Goal: Task Accomplishment & Management: Use online tool/utility

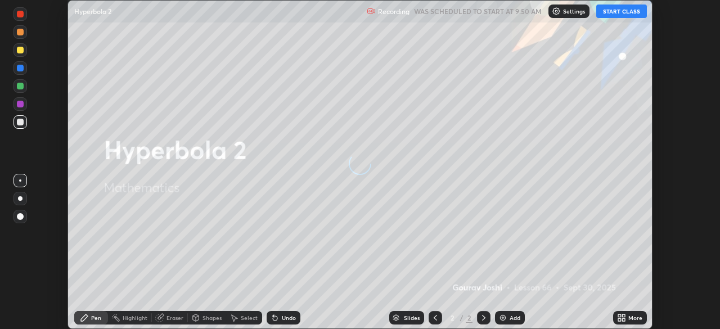
scroll to position [329, 720]
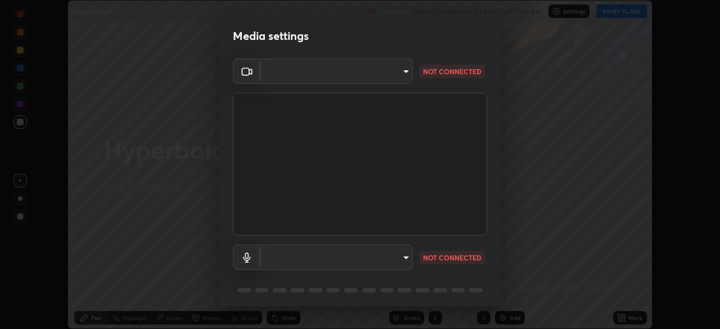
type input "85d16ec95aa84cac57c58139e5cfc4bfb0706547449b22b2f8fda69051d4463f"
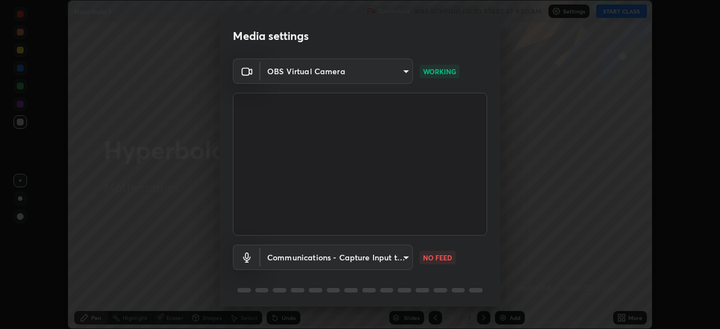
scroll to position [40, 0]
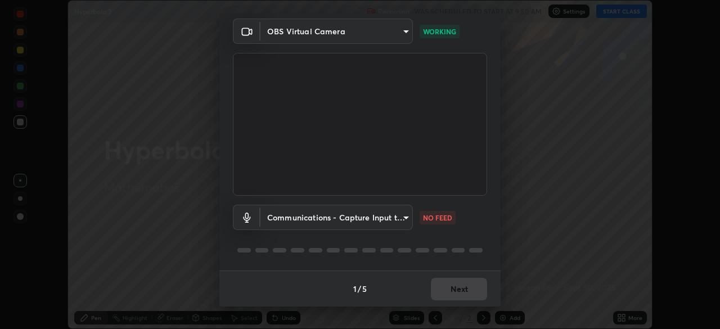
click at [399, 221] on body "Erase all Hyperbola 2 Recording WAS SCHEDULED TO START AT 9:50 AM Settings STAR…" at bounding box center [360, 164] width 720 height 329
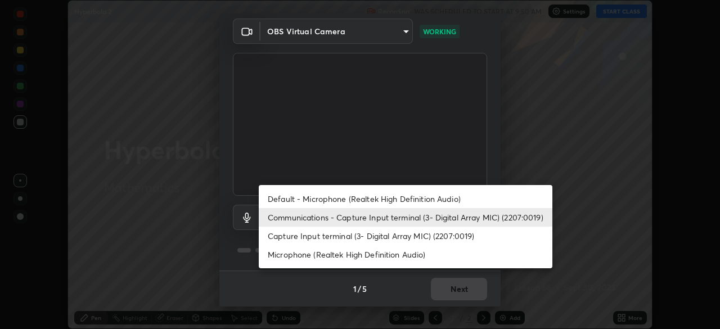
click at [398, 196] on li "Default - Microphone (Realtek High Definition Audio)" at bounding box center [406, 199] width 294 height 19
type input "default"
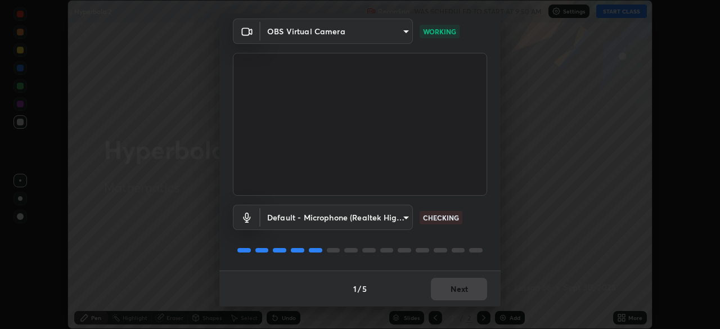
click at [467, 229] on div "Default - Microphone (Realtek High Definition Audio) default CHECKING" at bounding box center [360, 217] width 254 height 25
click at [475, 225] on div "Default - Microphone (Realtek High Definition Audio) default CHECKING" at bounding box center [360, 217] width 254 height 25
click at [479, 223] on div "Default - Microphone (Realtek High Definition Audio) default CHECKING" at bounding box center [360, 217] width 254 height 25
click at [479, 222] on div "Default - Microphone (Realtek High Definition Audio) default CHECKING" at bounding box center [360, 217] width 254 height 25
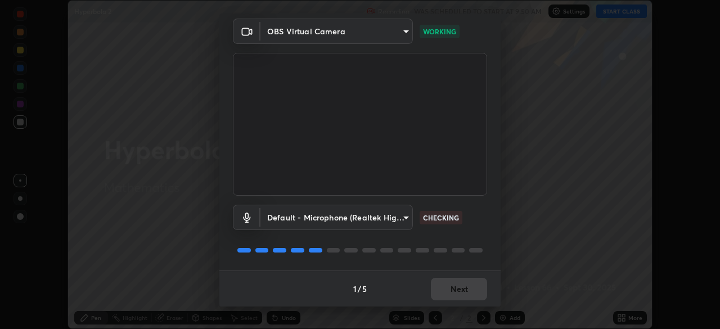
click at [479, 223] on div "Default - Microphone (Realtek High Definition Audio) default CHECKING" at bounding box center [360, 217] width 254 height 25
click at [473, 223] on div "Default - Microphone (Realtek High Definition Audio) default CHECKING" at bounding box center [360, 217] width 254 height 25
click at [472, 230] on div "Default - Microphone (Realtek High Definition Audio) default CHECKING" at bounding box center [360, 217] width 254 height 25
click at [473, 233] on div "Default - Microphone (Realtek High Definition Audio) default CHECKING" at bounding box center [360, 233] width 254 height 75
click at [473, 232] on div "Default - Microphone (Realtek High Definition Audio) default CHECKING" at bounding box center [360, 233] width 254 height 75
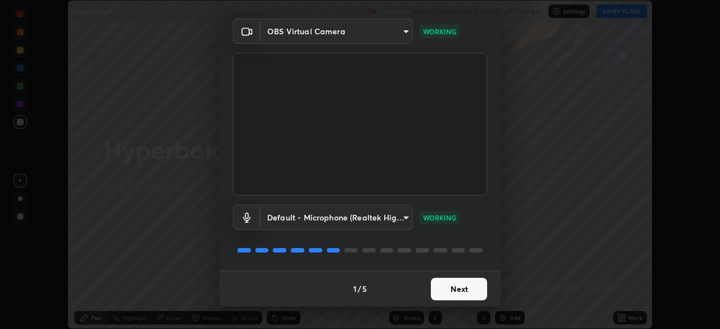
click at [464, 285] on button "Next" at bounding box center [459, 289] width 56 height 23
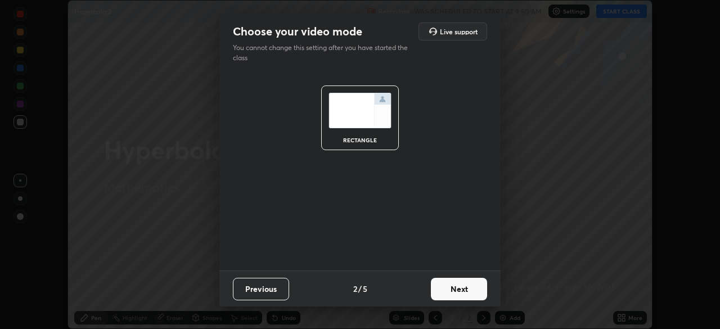
scroll to position [0, 0]
click at [469, 287] on button "Next" at bounding box center [459, 289] width 56 height 23
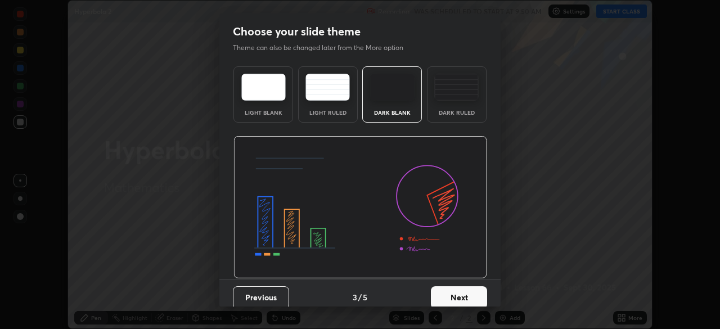
click at [471, 288] on button "Next" at bounding box center [459, 297] width 56 height 23
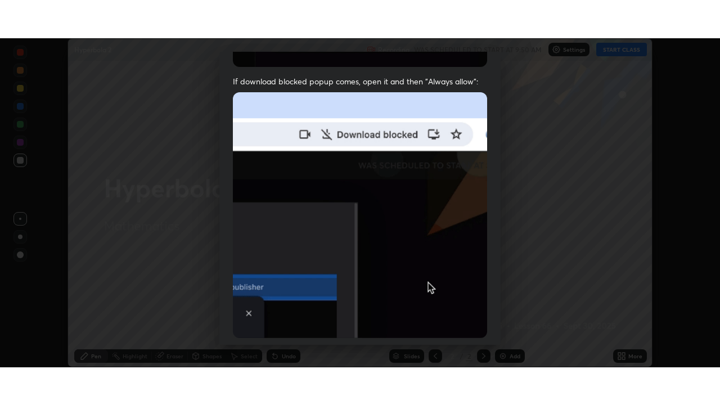
scroll to position [270, 0]
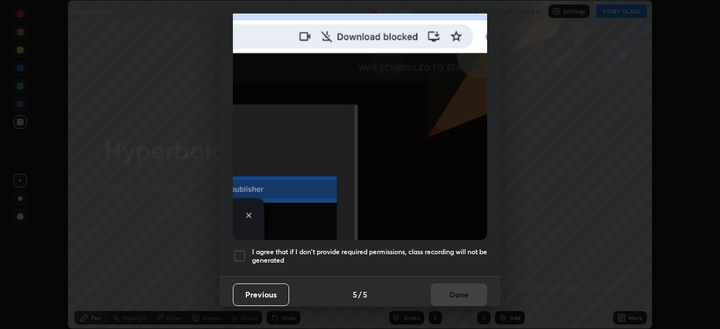
click at [242, 250] on div at bounding box center [240, 256] width 14 height 14
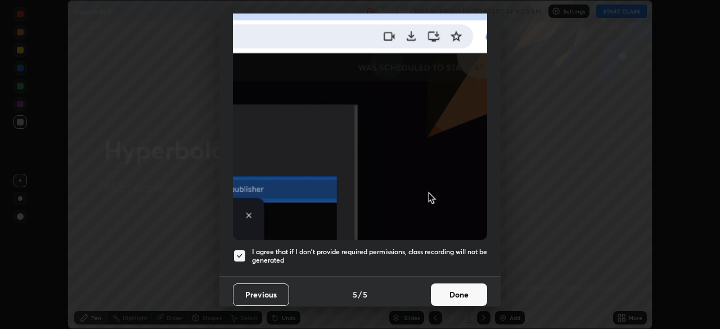
click at [444, 293] on button "Done" at bounding box center [459, 295] width 56 height 23
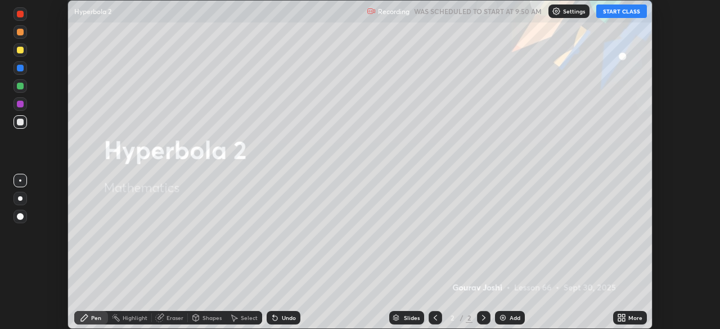
click at [614, 9] on button "START CLASS" at bounding box center [621, 12] width 51 height 14
click at [622, 317] on icon at bounding box center [621, 317] width 9 height 9
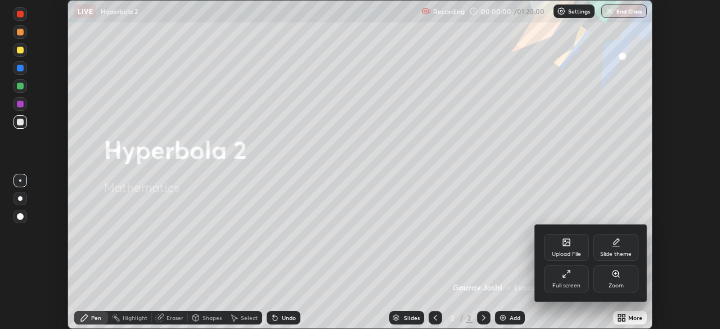
click at [564, 280] on div "Full screen" at bounding box center [566, 279] width 45 height 27
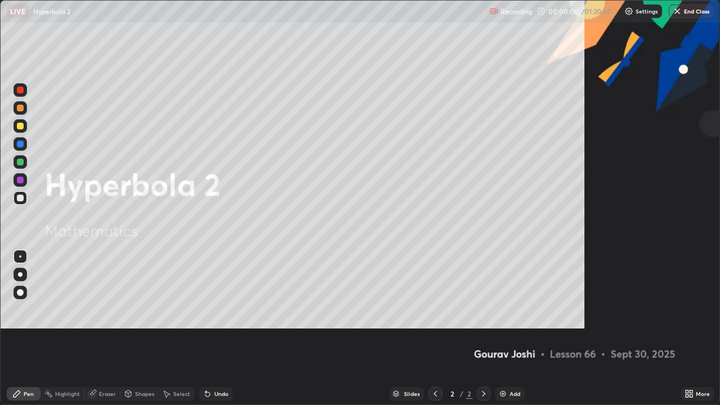
scroll to position [405, 720]
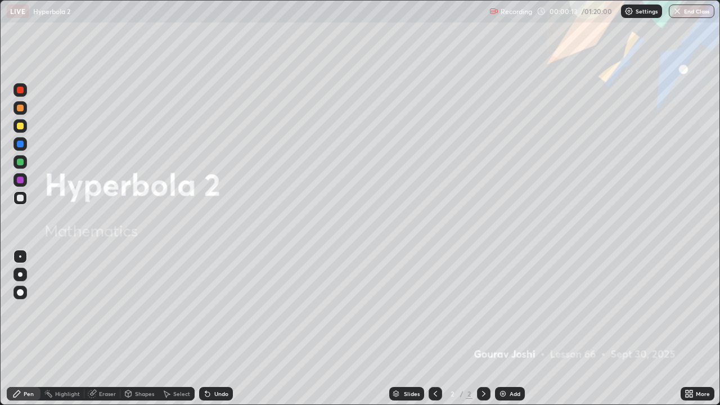
click at [507, 329] on div "Add" at bounding box center [510, 394] width 30 height 14
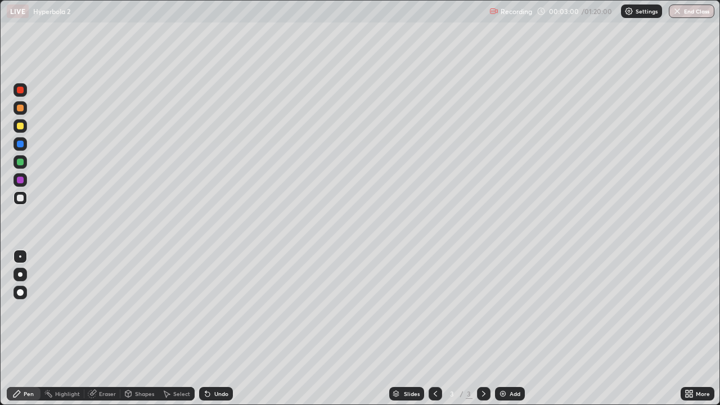
click at [145, 329] on div "Shapes" at bounding box center [144, 394] width 19 height 6
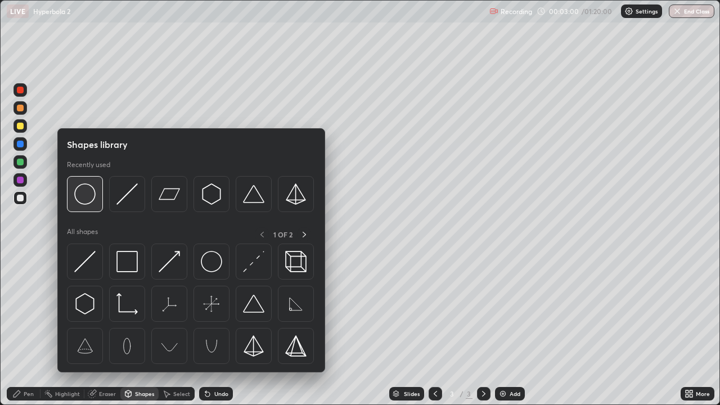
click at [91, 192] on img at bounding box center [84, 193] width 21 height 21
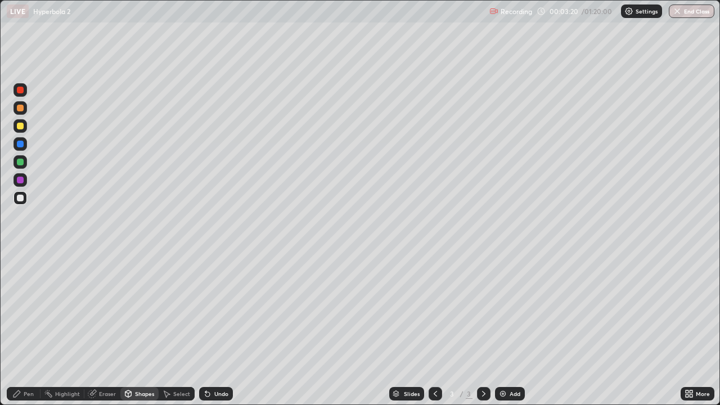
click at [28, 329] on div "Pen" at bounding box center [29, 394] width 10 height 6
click at [220, 329] on div "Undo" at bounding box center [221, 394] width 14 height 6
click at [223, 329] on div "Undo" at bounding box center [221, 394] width 14 height 6
click at [221, 329] on div "Undo" at bounding box center [221, 394] width 14 height 6
click at [217, 329] on div "Undo" at bounding box center [216, 394] width 34 height 14
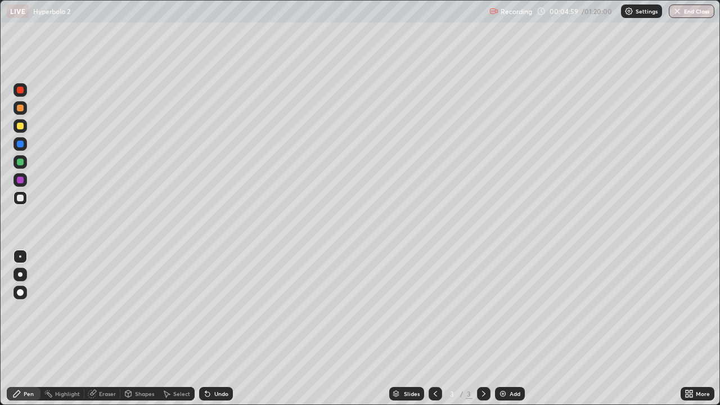
click at [111, 329] on div "Eraser" at bounding box center [107, 394] width 17 height 6
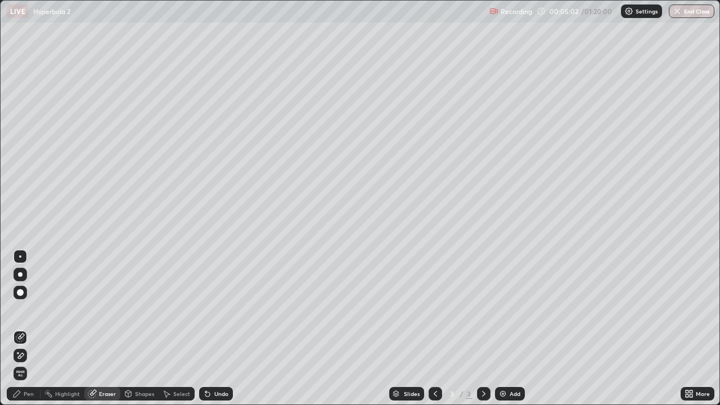
click at [28, 329] on div "Pen" at bounding box center [29, 394] width 10 height 6
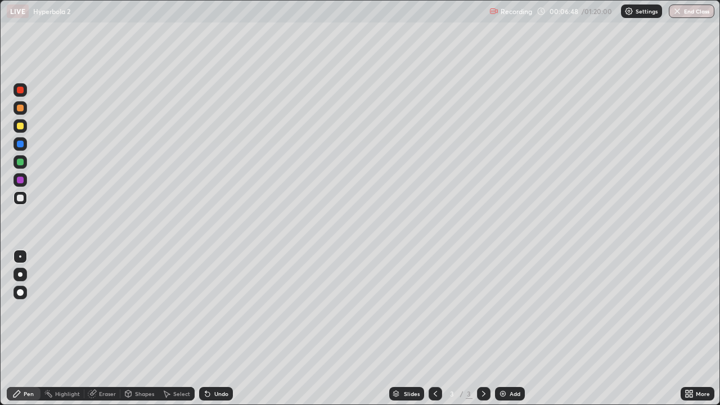
click at [498, 329] on img at bounding box center [502, 393] width 9 height 9
click at [20, 127] on div at bounding box center [20, 126] width 7 height 7
click at [20, 161] on div at bounding box center [20, 162] width 7 height 7
click at [20, 127] on div at bounding box center [20, 126] width 7 height 7
click at [510, 329] on div "Add" at bounding box center [515, 394] width 11 height 6
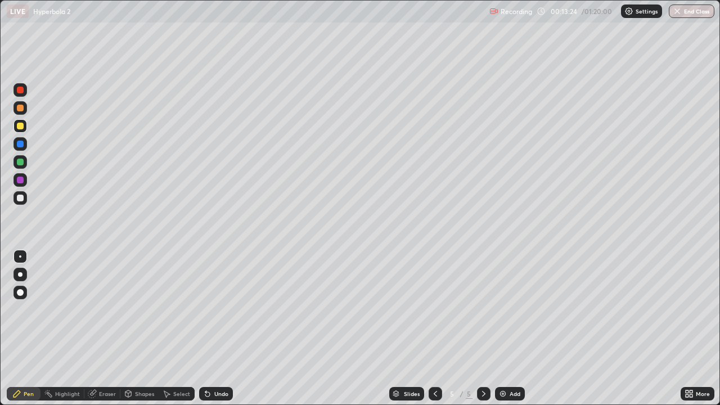
click at [22, 197] on div at bounding box center [20, 198] width 7 height 7
click at [22, 146] on div at bounding box center [20, 144] width 7 height 7
click at [21, 127] on div at bounding box center [20, 126] width 7 height 7
click at [21, 194] on div at bounding box center [21, 198] width 14 height 14
click at [429, 329] on div at bounding box center [436, 394] width 14 height 14
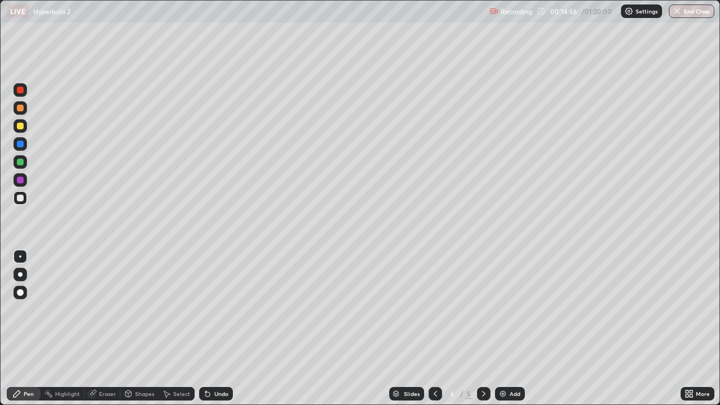
click at [434, 329] on icon at bounding box center [435, 393] width 9 height 9
click at [477, 329] on div at bounding box center [484, 394] width 14 height 14
click at [483, 329] on icon at bounding box center [483, 393] width 9 height 9
click at [502, 329] on img at bounding box center [502, 393] width 9 height 9
click at [226, 329] on div "Undo" at bounding box center [221, 394] width 14 height 6
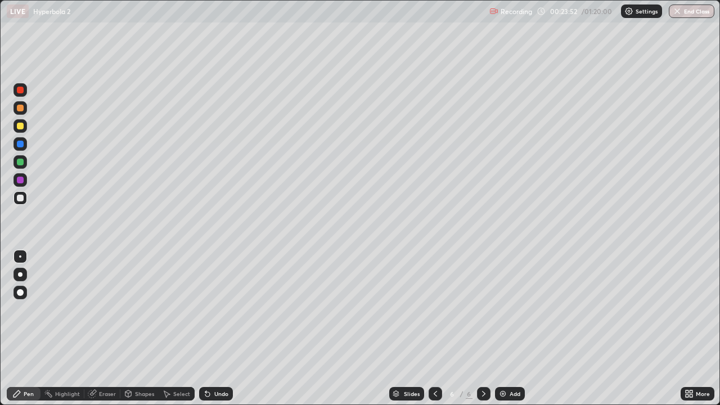
click at [507, 329] on div "Add" at bounding box center [510, 394] width 30 height 14
click at [210, 329] on icon at bounding box center [207, 393] width 9 height 9
click at [20, 128] on div at bounding box center [20, 126] width 7 height 7
click at [22, 200] on div at bounding box center [20, 198] width 7 height 7
click at [26, 200] on div at bounding box center [21, 198] width 14 height 14
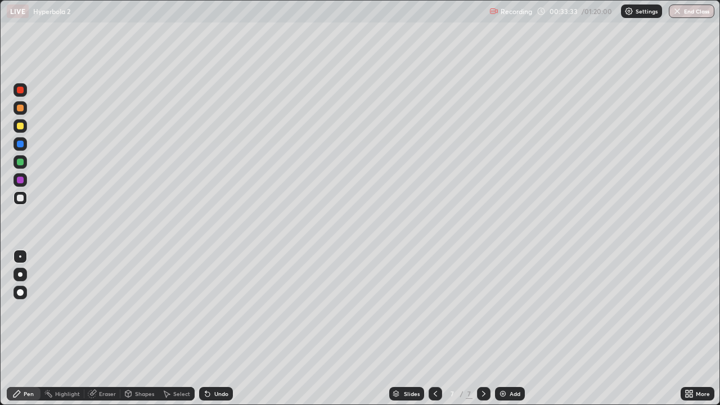
click at [20, 164] on div at bounding box center [20, 162] width 7 height 7
click at [20, 132] on div at bounding box center [21, 126] width 14 height 14
click at [221, 329] on div "Undo" at bounding box center [221, 394] width 14 height 6
click at [224, 329] on div "Undo" at bounding box center [221, 394] width 14 height 6
click at [221, 329] on div "Undo" at bounding box center [221, 394] width 14 height 6
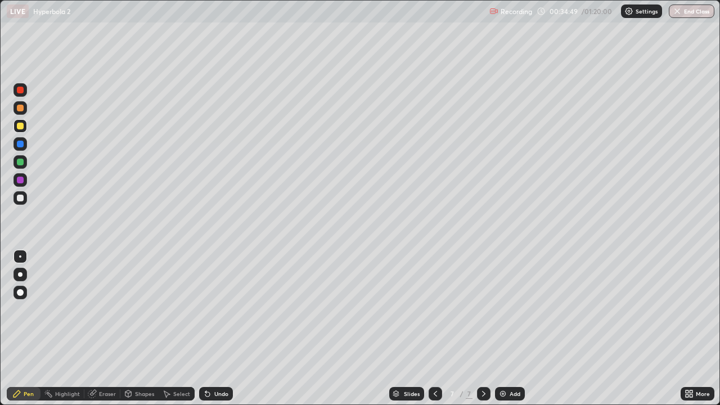
click at [25, 197] on div at bounding box center [21, 198] width 14 height 14
click at [212, 329] on div "Undo" at bounding box center [216, 394] width 34 height 14
click at [207, 329] on icon at bounding box center [207, 393] width 9 height 9
click at [206, 329] on icon at bounding box center [207, 394] width 5 height 5
click at [221, 329] on div "Undo" at bounding box center [221, 394] width 14 height 6
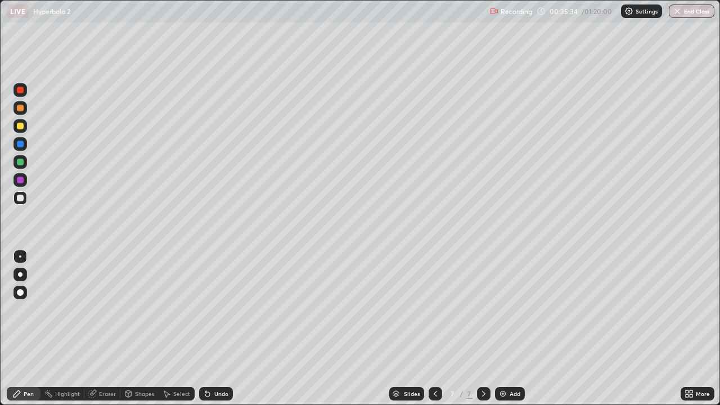
click at [214, 329] on div "Undo" at bounding box center [216, 394] width 34 height 14
click at [210, 329] on div "Undo" at bounding box center [216, 394] width 34 height 14
click at [206, 329] on icon at bounding box center [207, 394] width 5 height 5
click at [510, 329] on div "Add" at bounding box center [515, 394] width 11 height 6
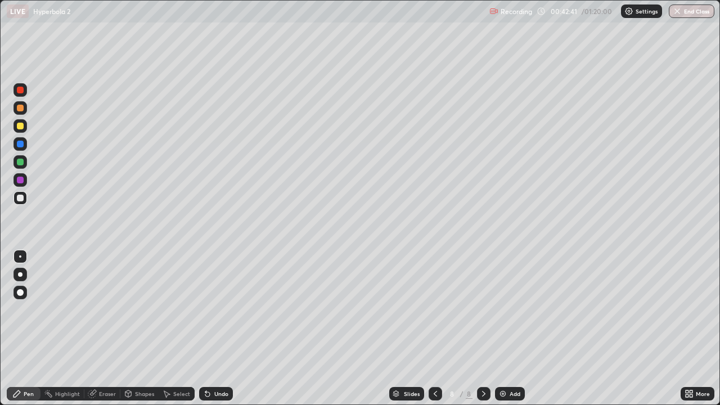
click at [22, 204] on div at bounding box center [21, 198] width 14 height 14
click at [102, 329] on div "Eraser" at bounding box center [102, 394] width 36 height 14
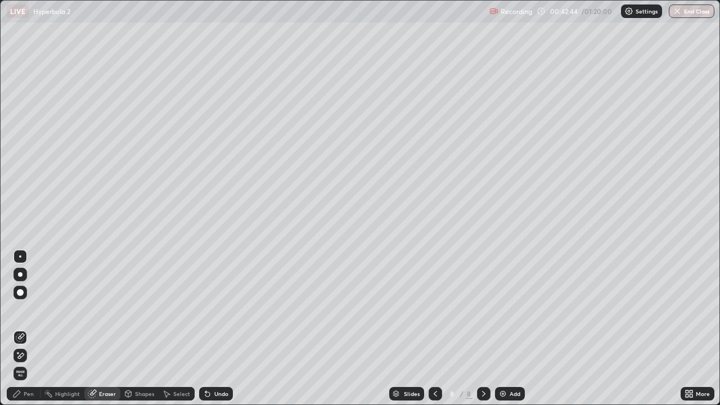
click at [30, 329] on div "Pen" at bounding box center [29, 394] width 10 height 6
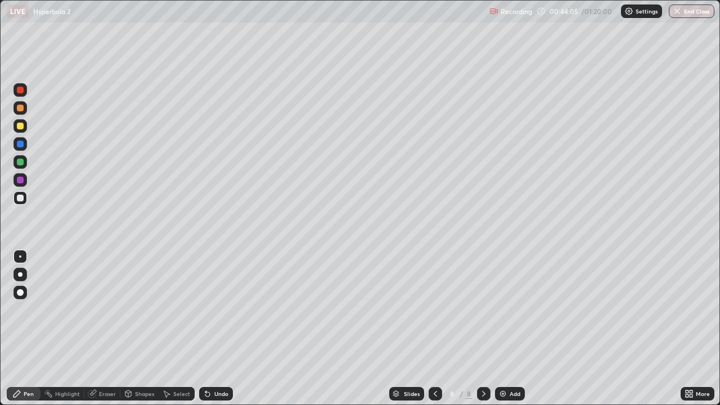
click at [20, 130] on div at bounding box center [21, 126] width 14 height 14
click at [110, 329] on div "Eraser" at bounding box center [107, 394] width 17 height 6
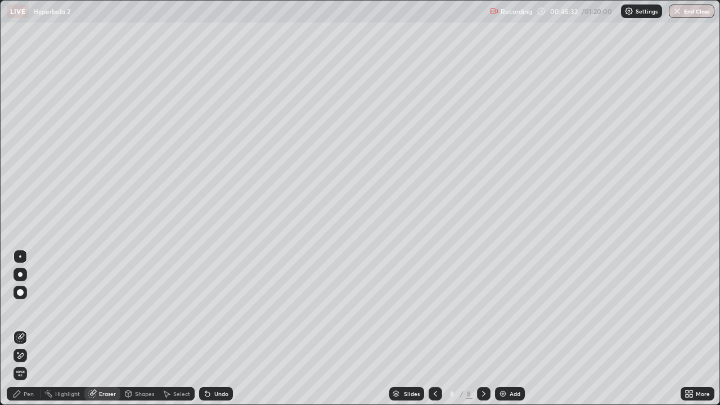
click at [30, 329] on div "Pen" at bounding box center [24, 394] width 34 height 14
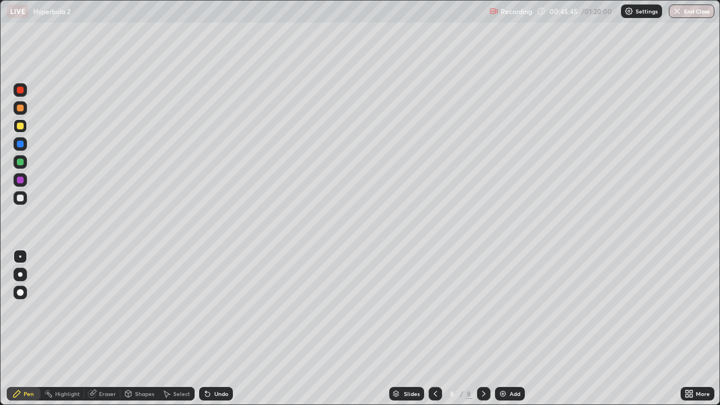
click at [200, 329] on div "Undo" at bounding box center [216, 394] width 34 height 14
click at [696, 12] on button "End Class" at bounding box center [692, 12] width 46 height 14
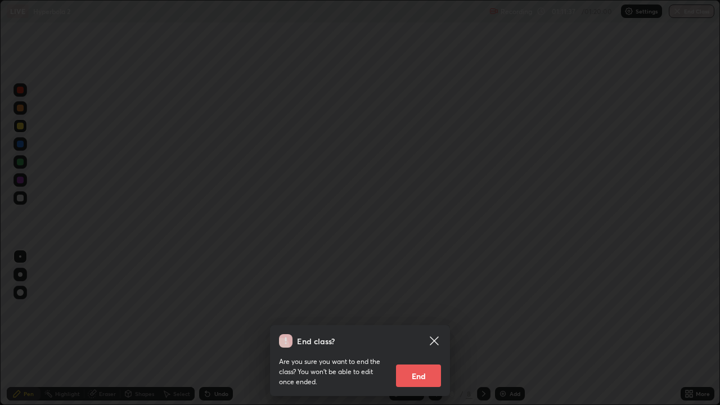
click at [393, 304] on div "End class? Are you sure you want to end the class? You won’t be able to edit on…" at bounding box center [360, 202] width 720 height 405
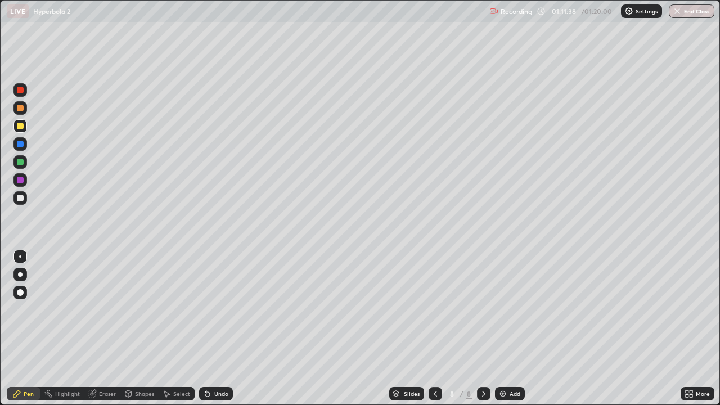
click at [681, 12] on img "button" at bounding box center [677, 11] width 9 height 9
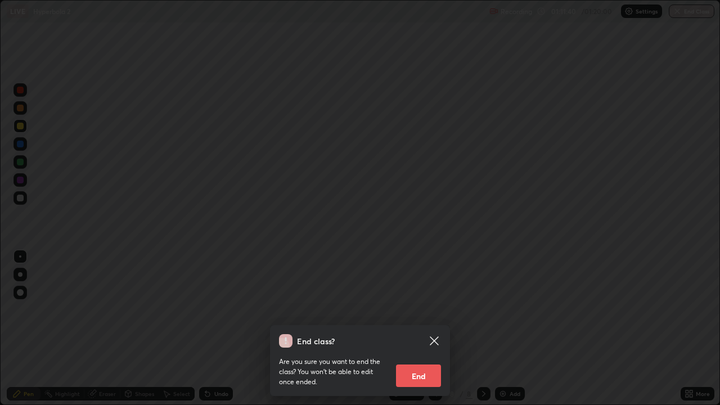
click at [418, 329] on button "End" at bounding box center [418, 376] width 45 height 23
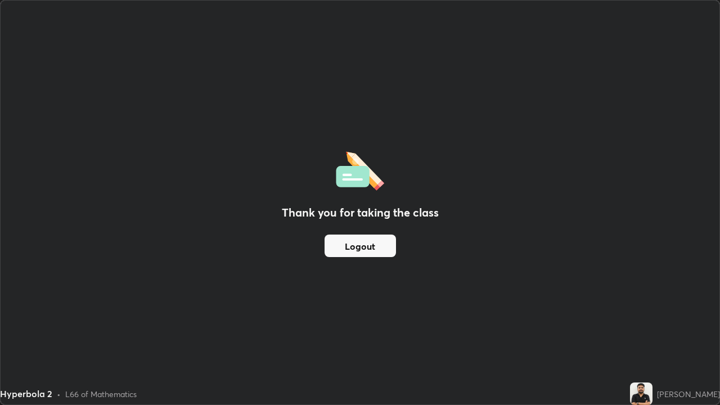
click at [360, 248] on button "Logout" at bounding box center [360, 246] width 71 height 23
click at [359, 245] on button "Logout" at bounding box center [360, 246] width 71 height 23
click at [358, 246] on button "Logout" at bounding box center [360, 246] width 71 height 23
